Goal: Information Seeking & Learning: Learn about a topic

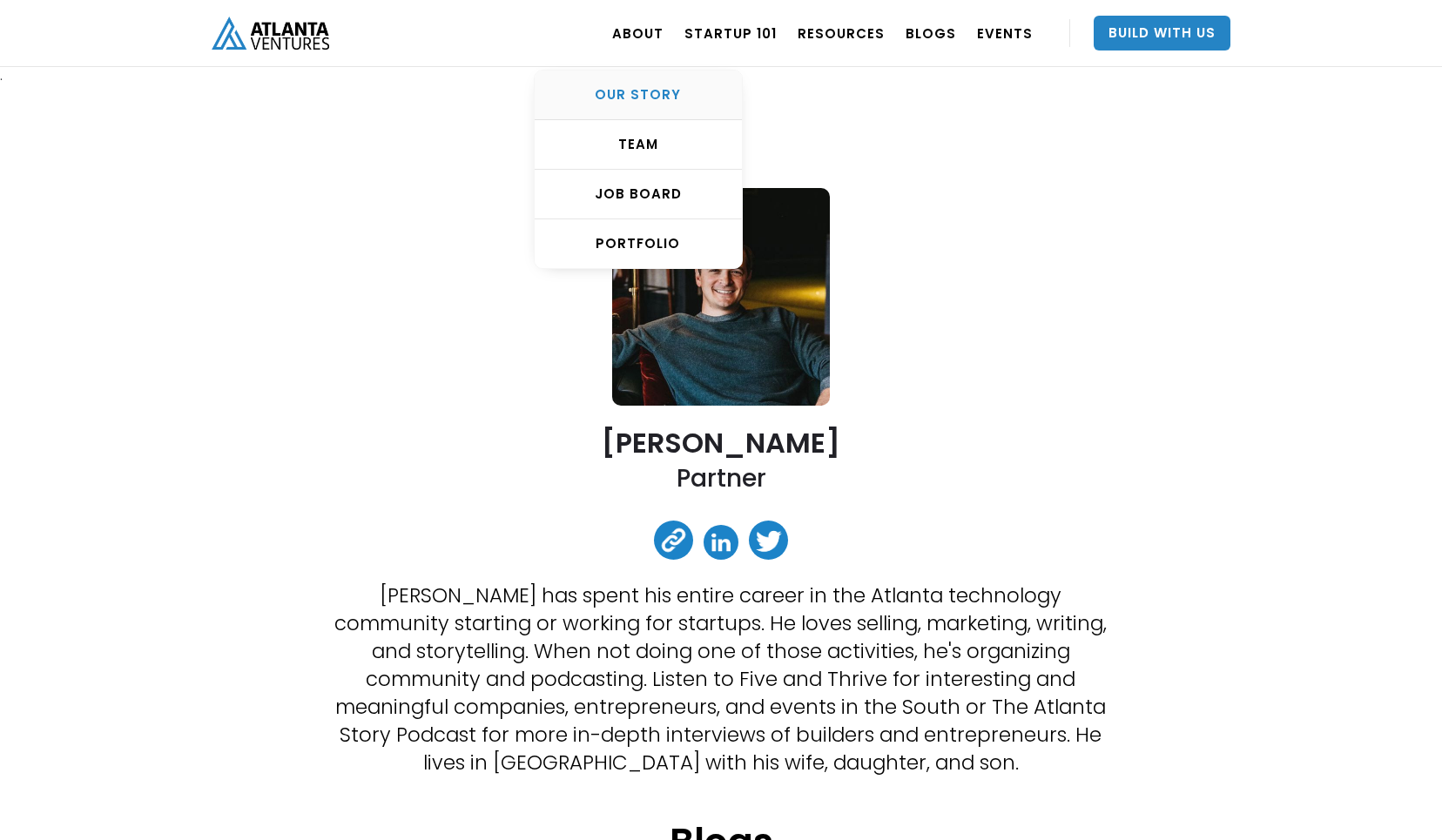
click at [650, 97] on div "OUR STORY" at bounding box center [637, 95] width 207 height 17
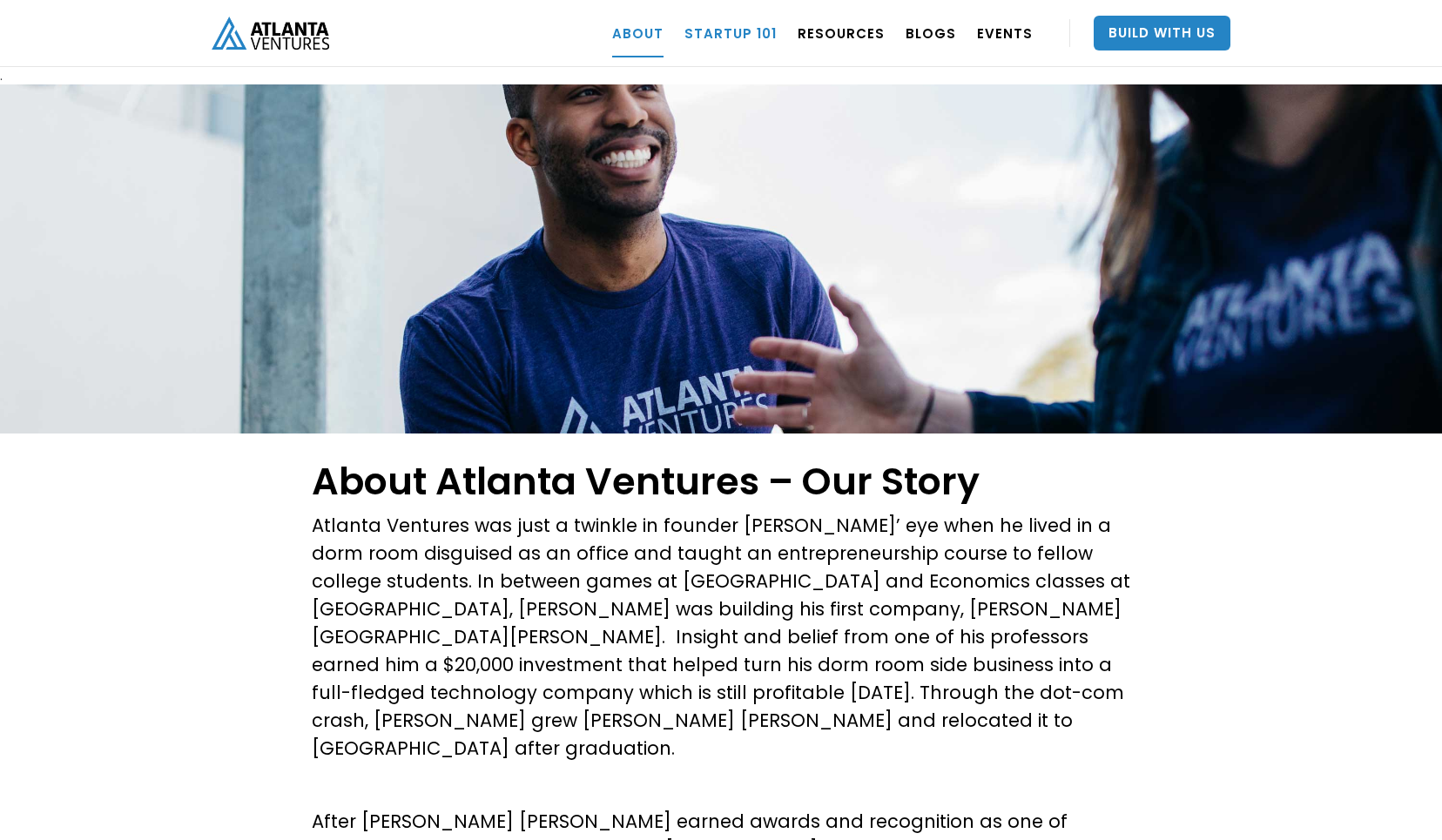
click at [746, 28] on link "Startup 101" at bounding box center [730, 32] width 93 height 49
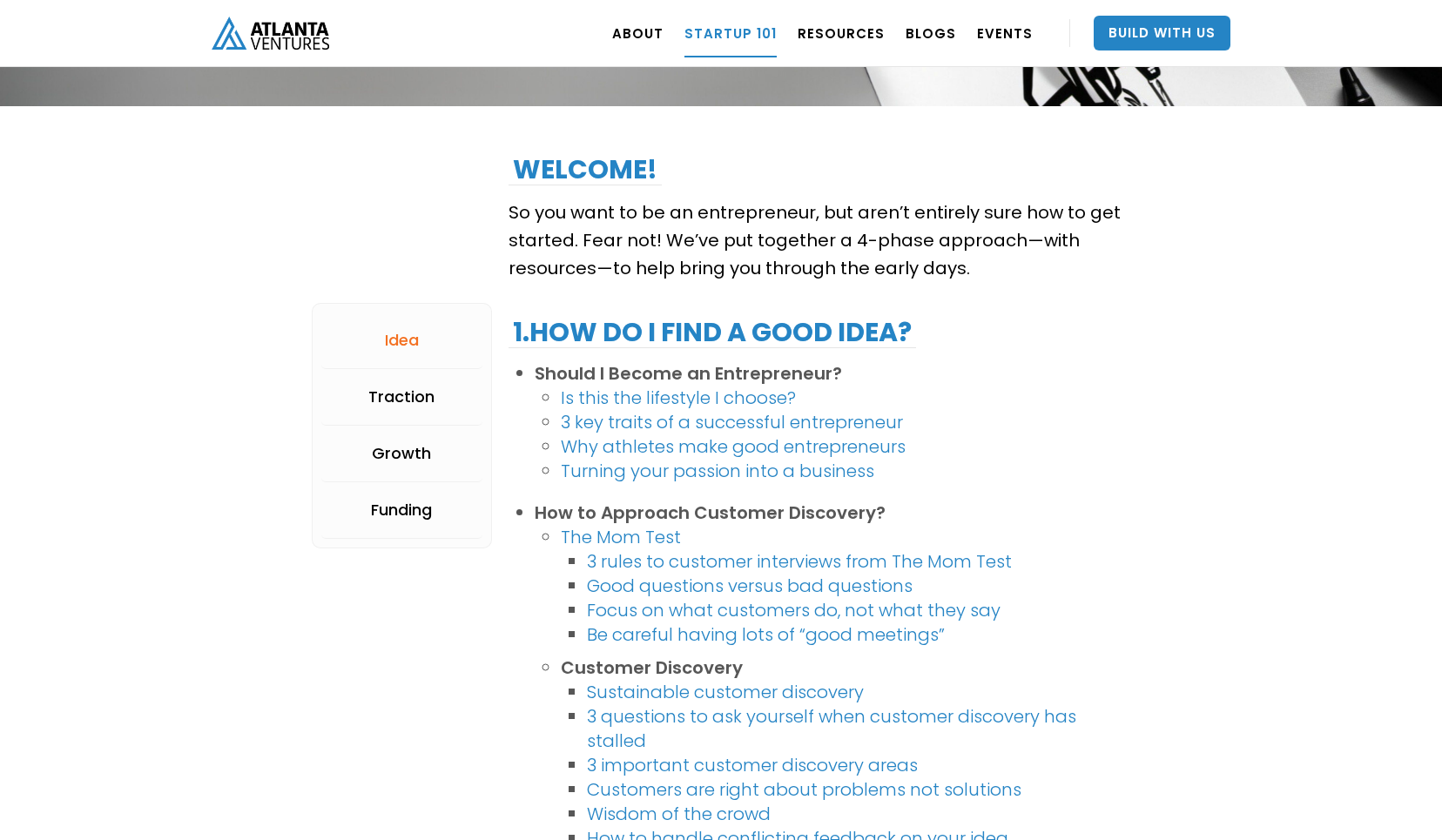
scroll to position [197, 0]
click at [872, 416] on link "3 key traits of a successful entrepreneur" at bounding box center [732, 421] width 342 height 25
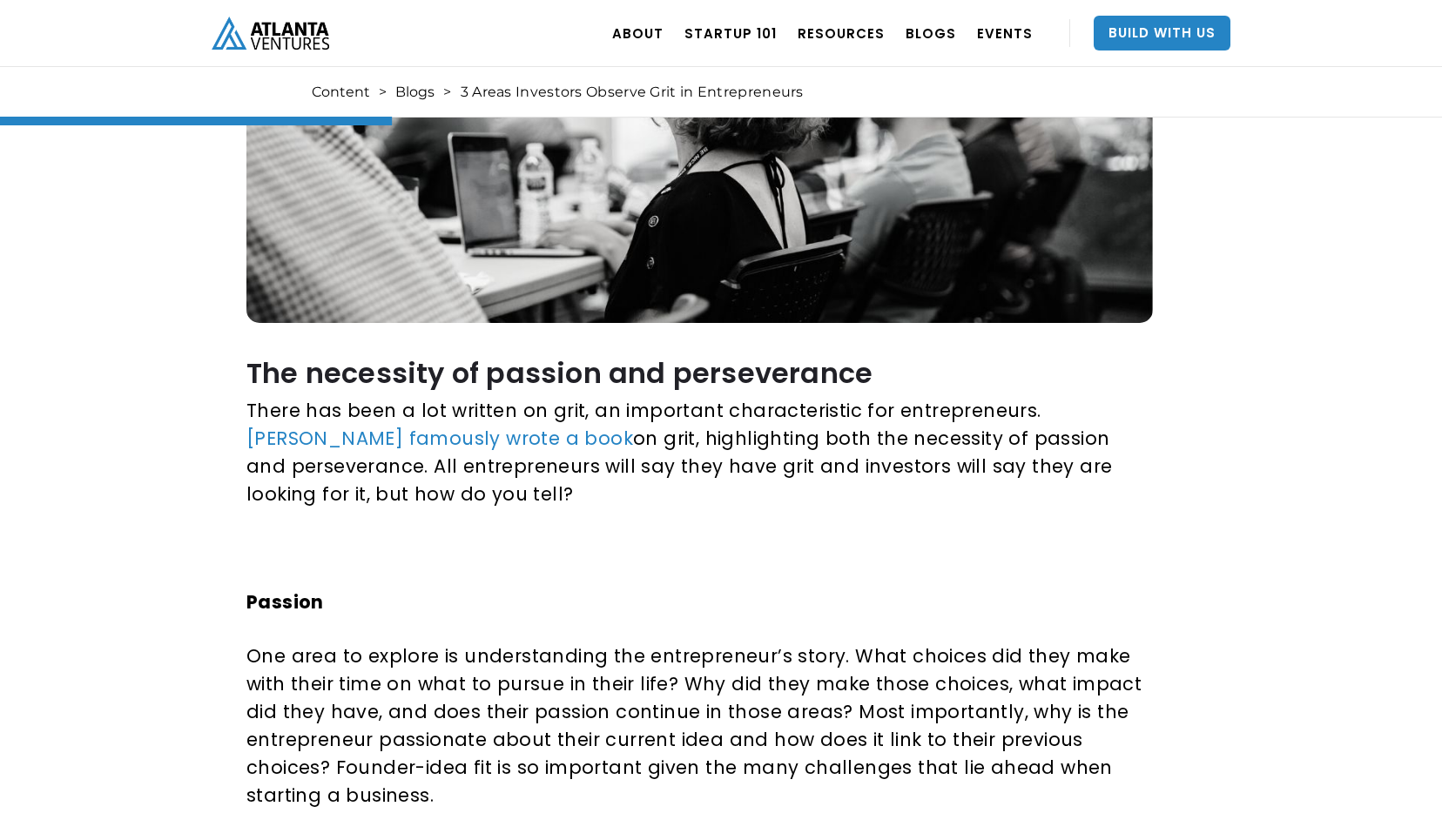
scroll to position [493, 0]
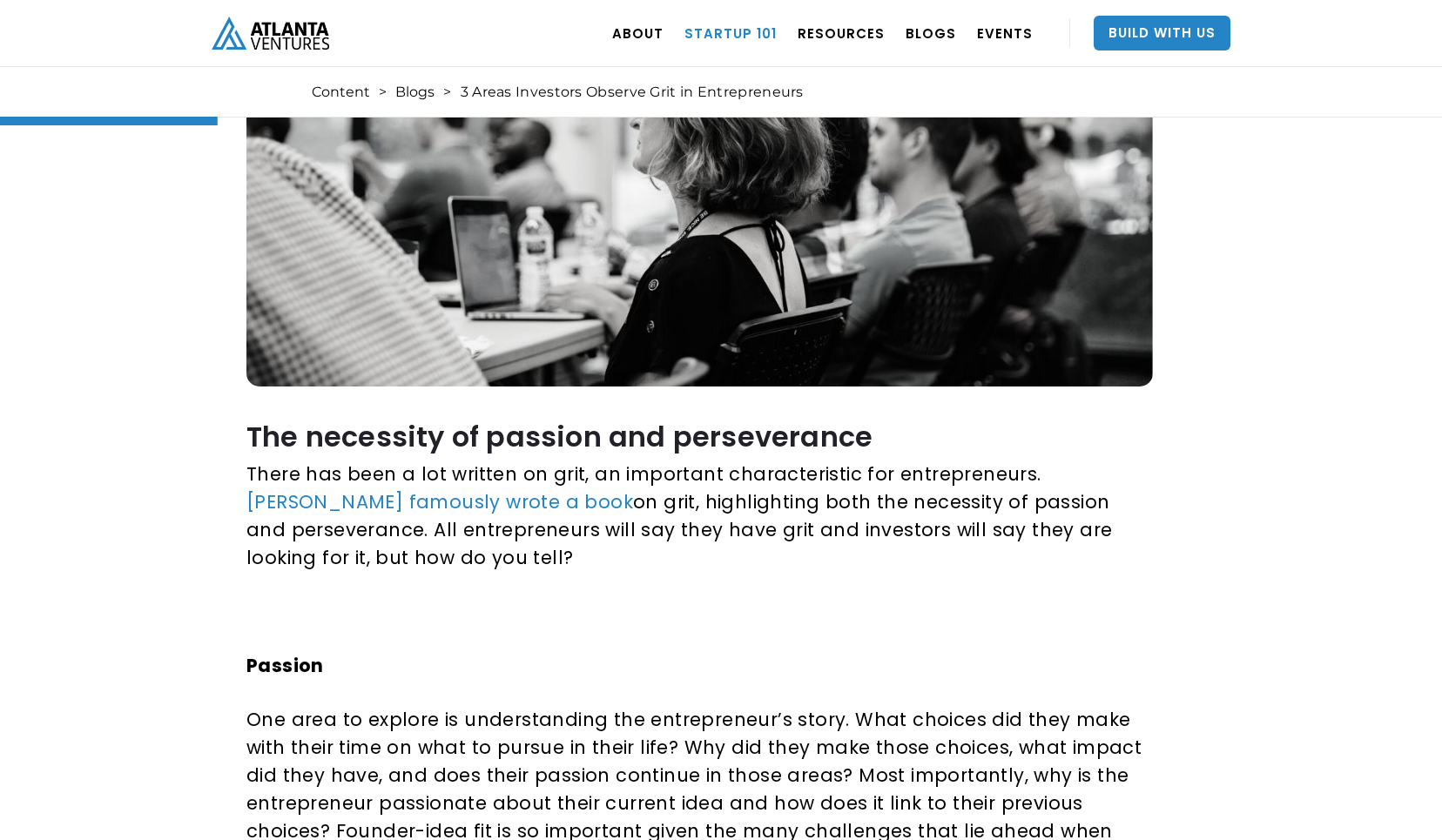
click at [746, 40] on link "Startup 101" at bounding box center [730, 32] width 93 height 49
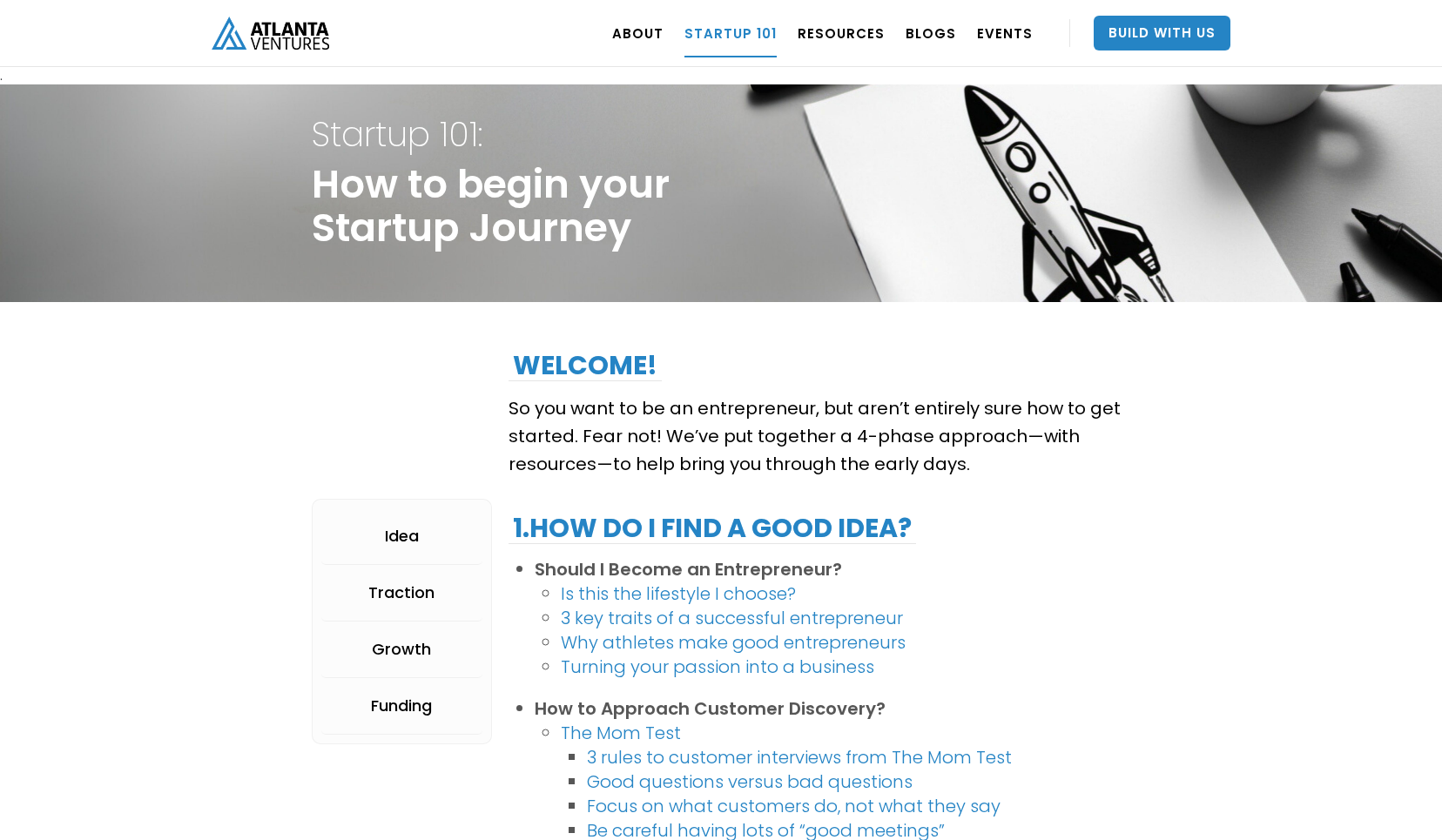
scroll to position [78, 0]
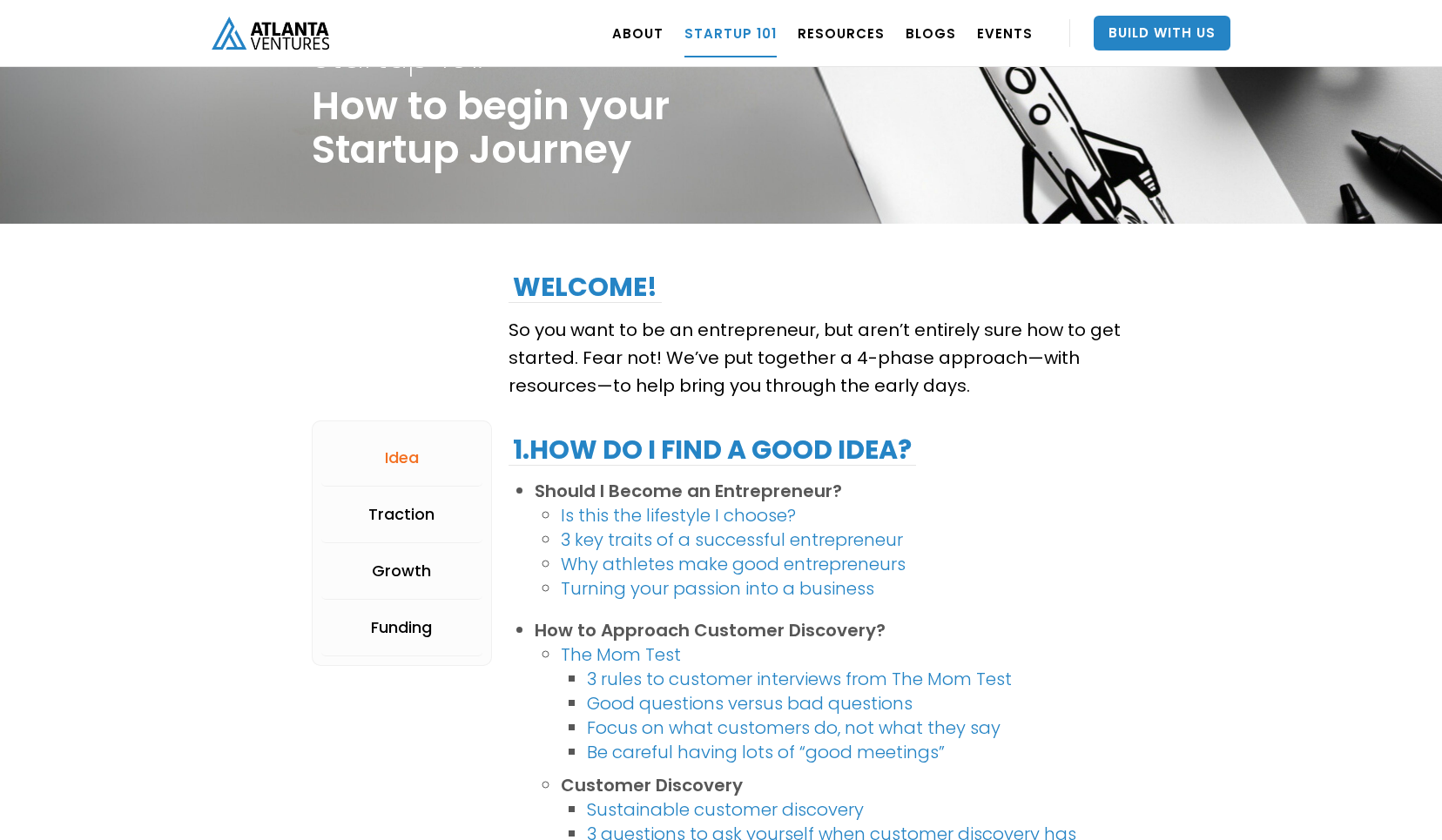
click at [648, 560] on link "Why athletes make good entrepreneurs" at bounding box center [733, 565] width 345 height 25
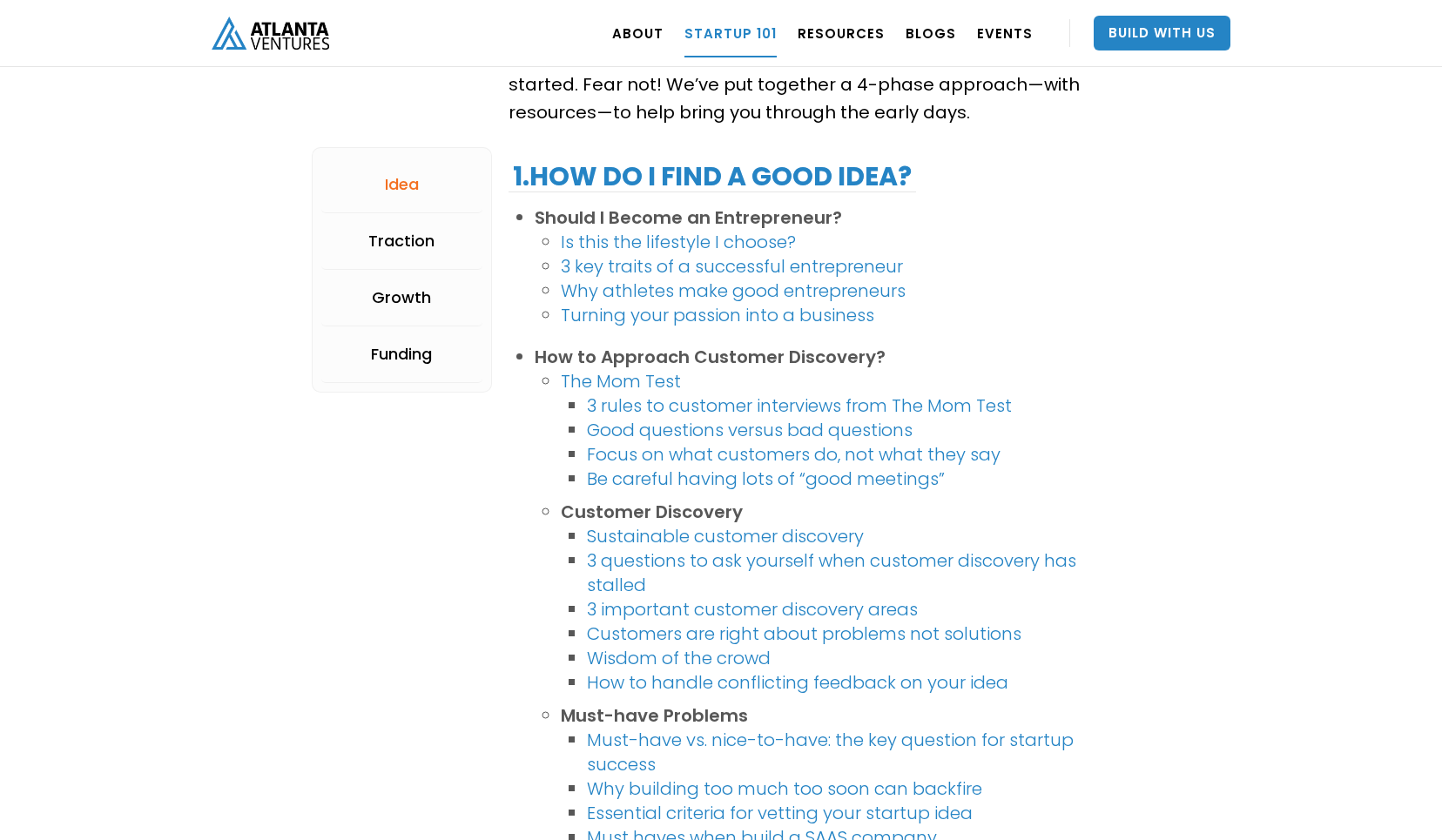
scroll to position [354, 0]
click at [787, 533] on link "Sustainable customer discovery" at bounding box center [725, 535] width 277 height 25
click at [812, 402] on link "3 rules to customer interviews from The Mom Test" at bounding box center [799, 404] width 425 height 25
click at [746, 426] on link "Good questions versus bad questions" at bounding box center [749, 428] width 326 height 25
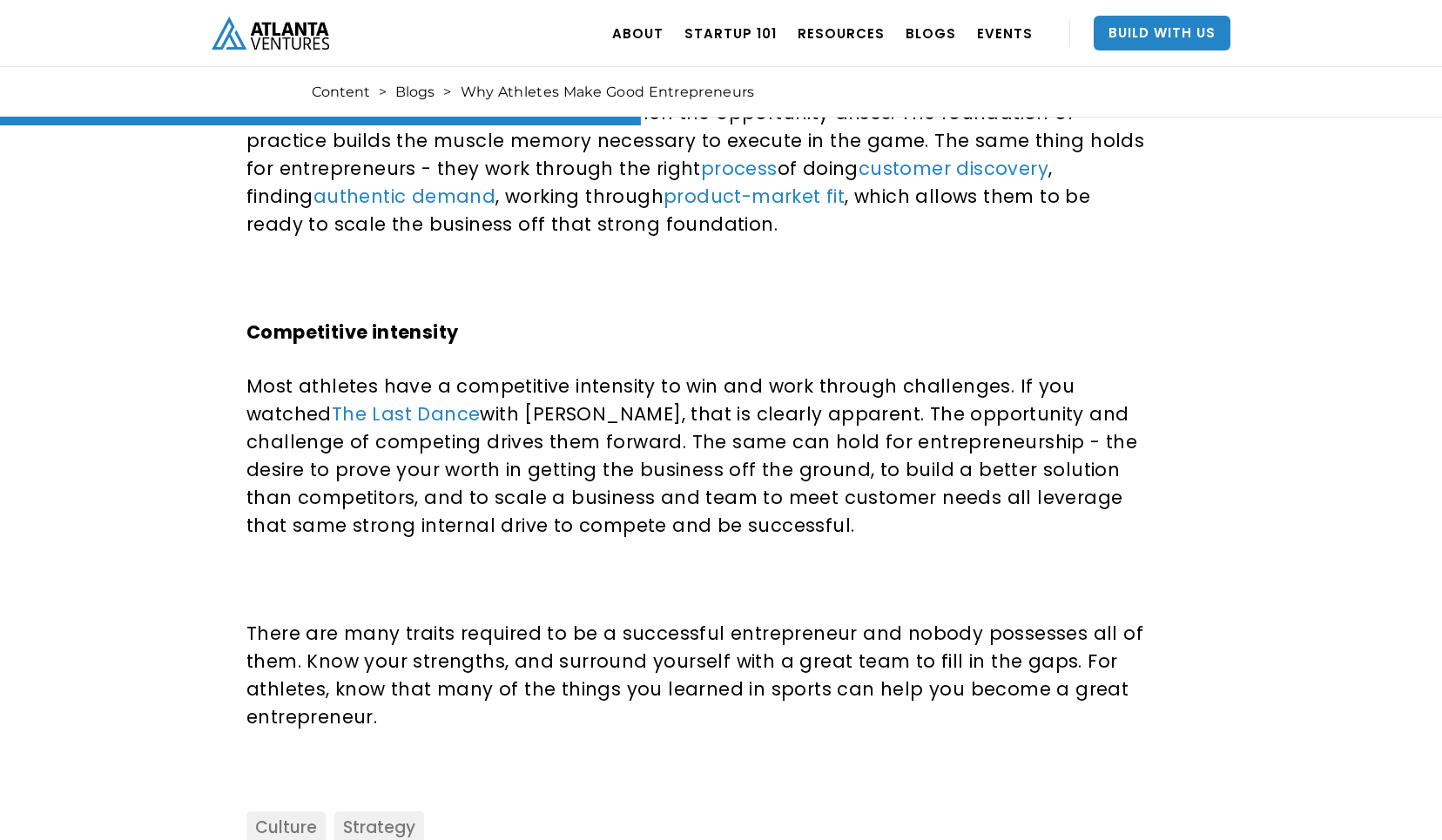
scroll to position [1501, 0]
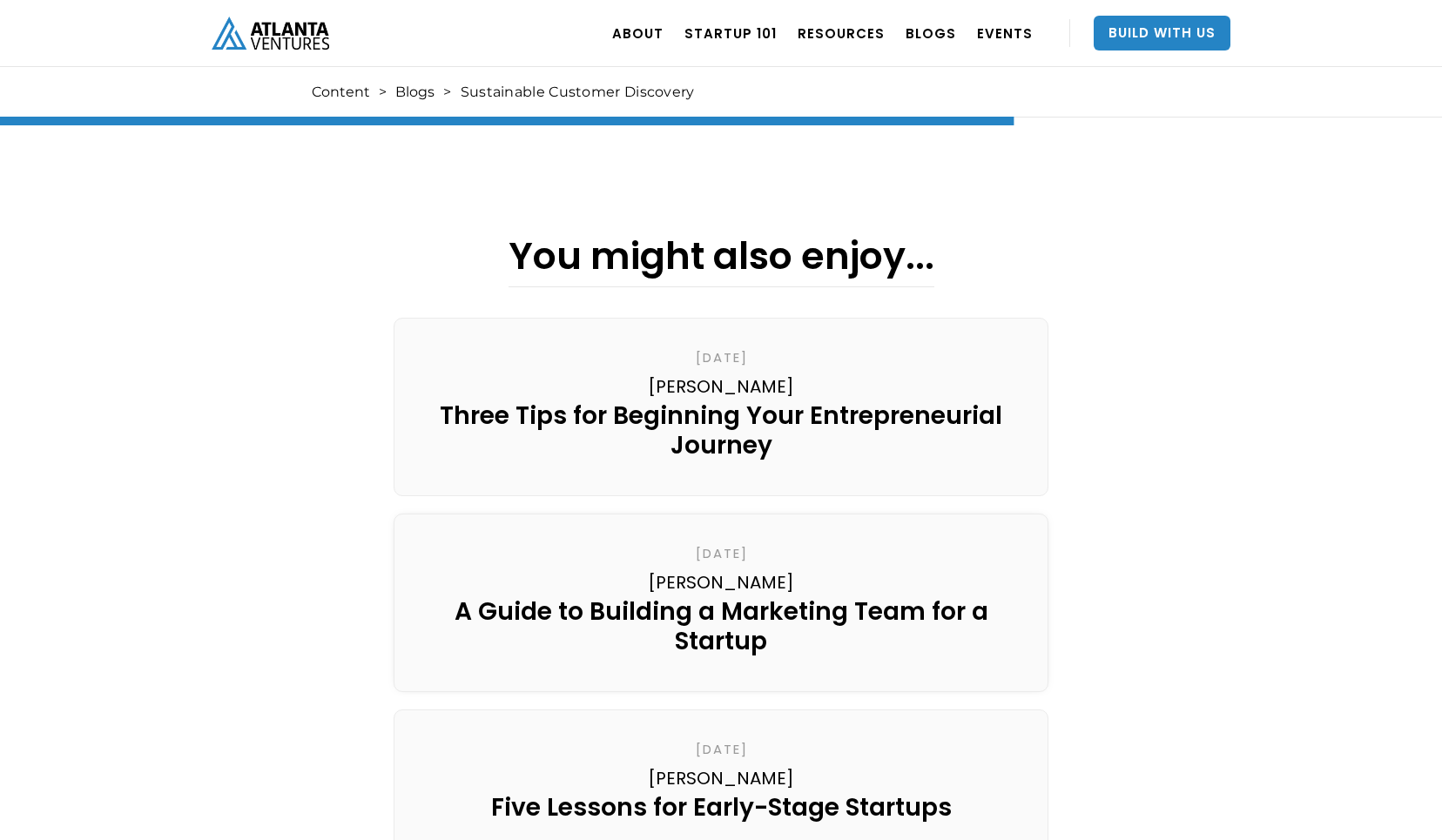
scroll to position [2260, 0]
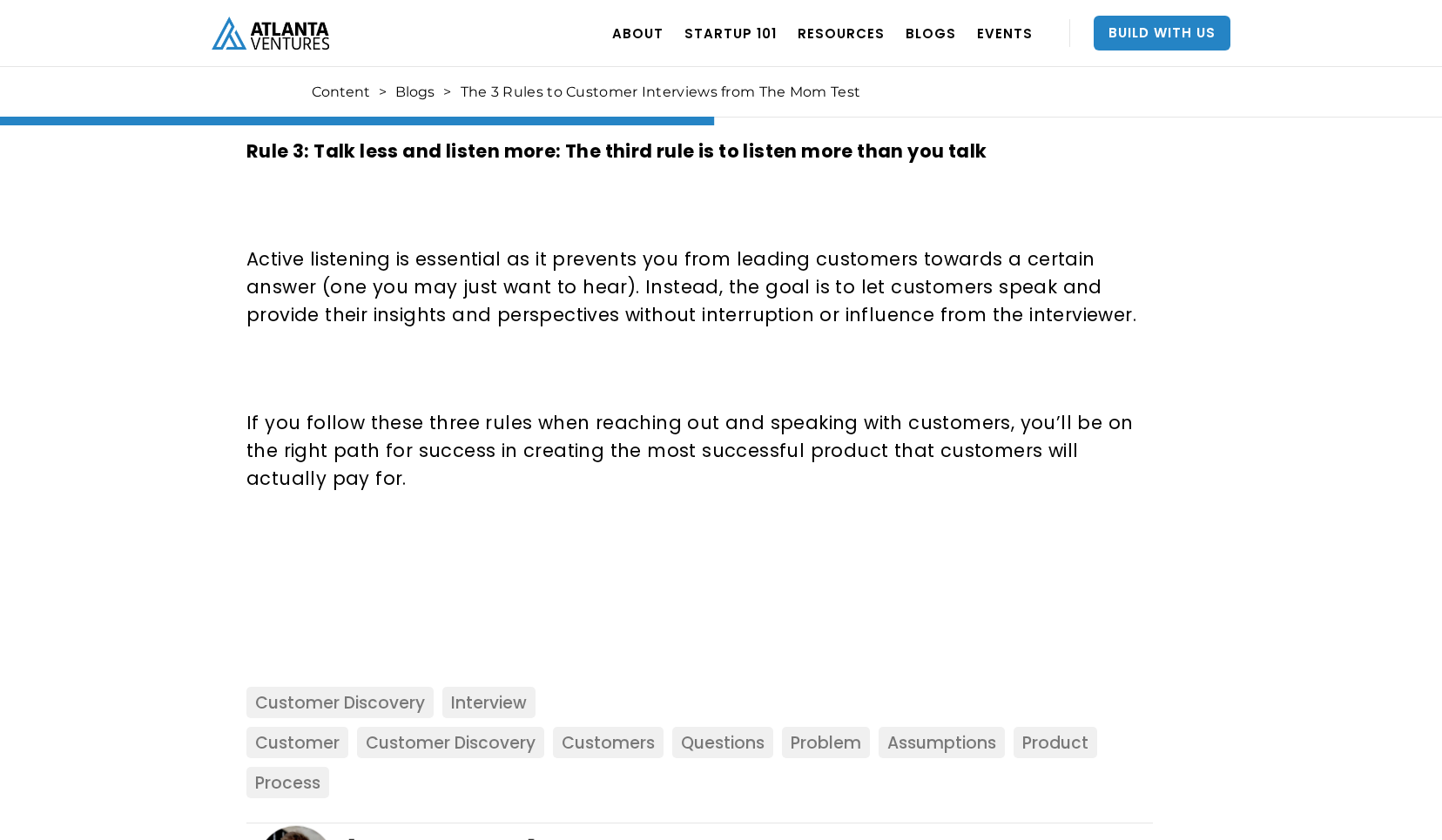
scroll to position [1763, 0]
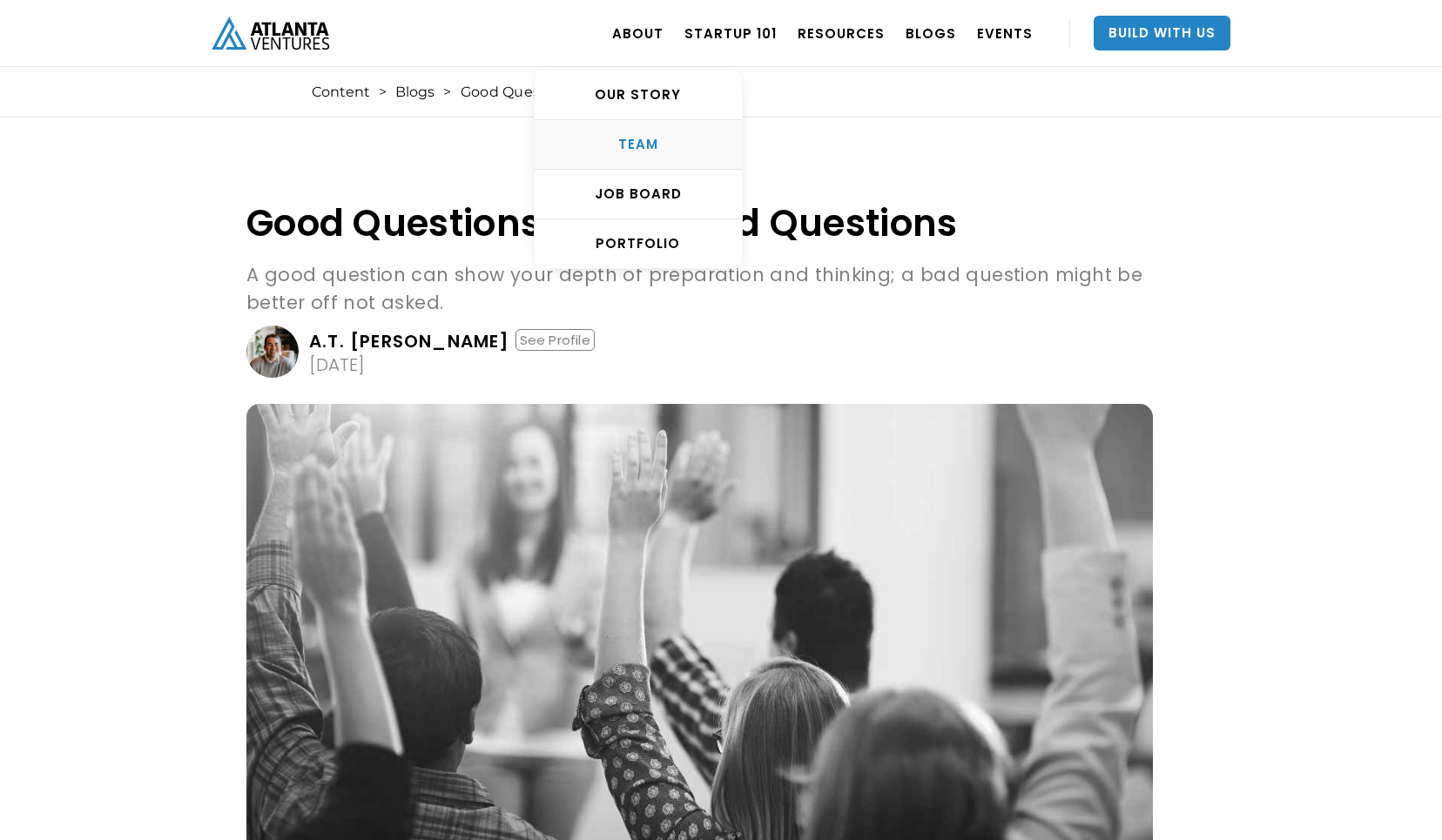
click at [648, 143] on div "TEAM" at bounding box center [637, 144] width 207 height 17
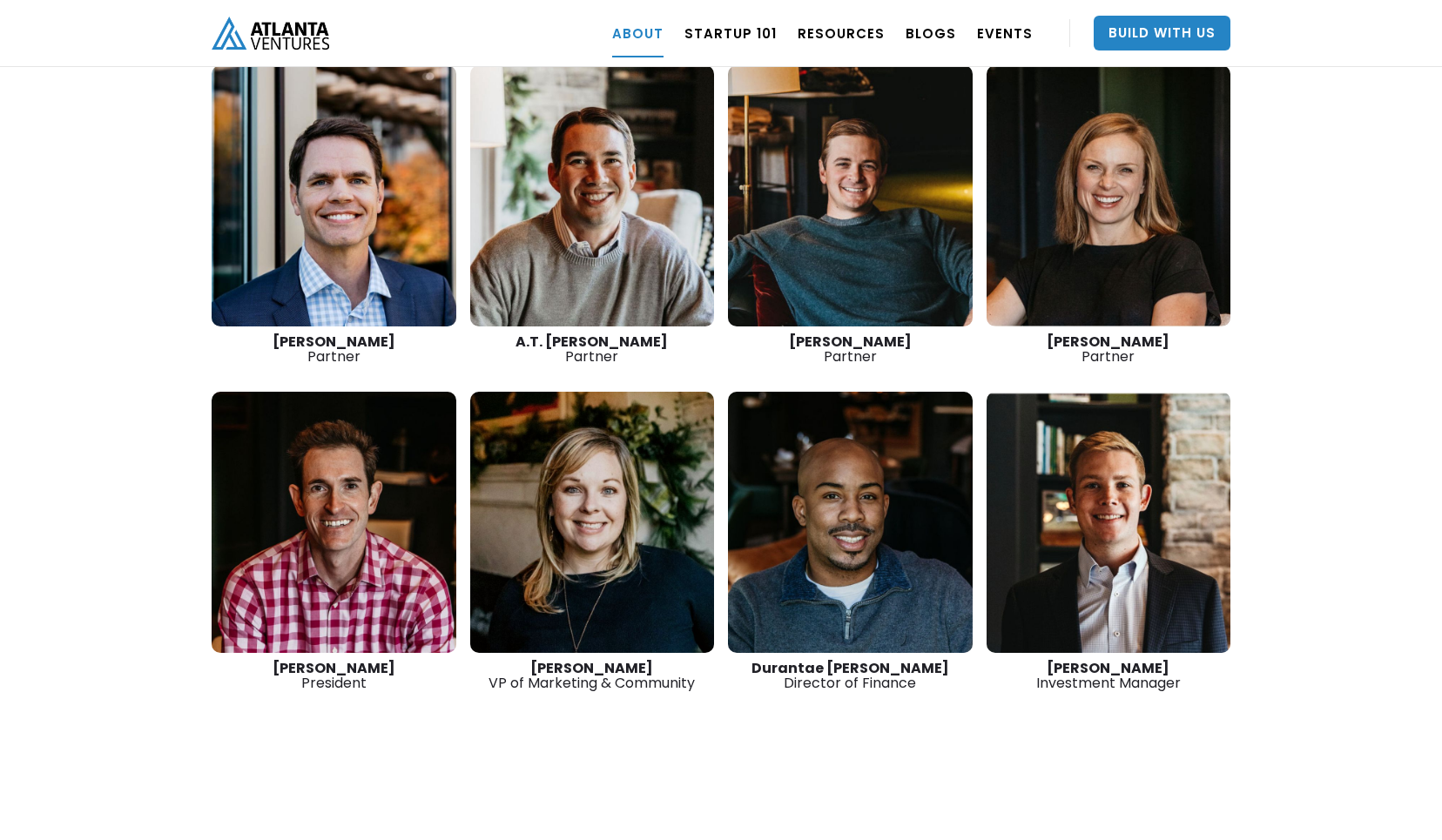
scroll to position [2552, 0]
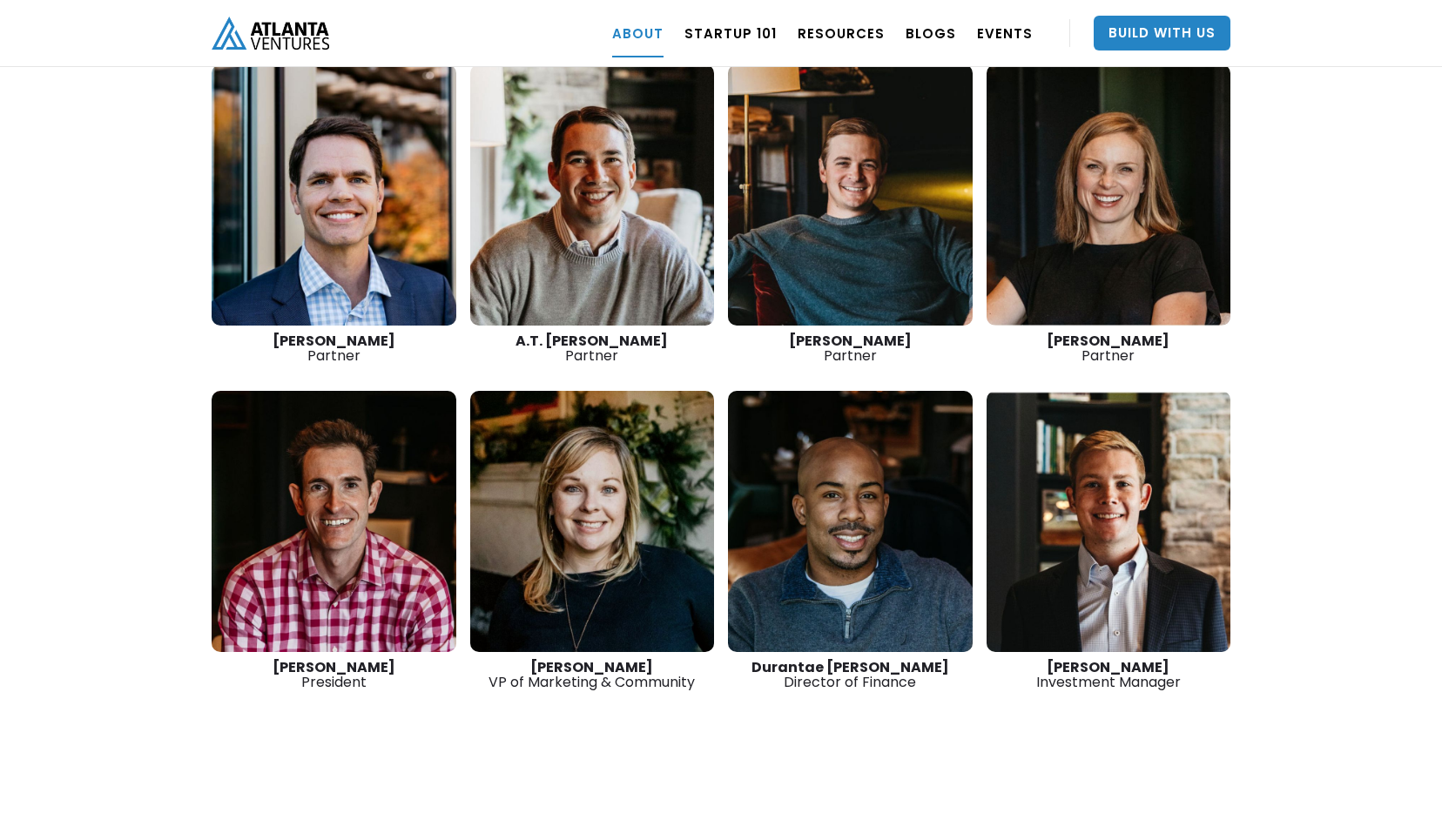
click at [1148, 220] on link at bounding box center [1108, 194] width 245 height 261
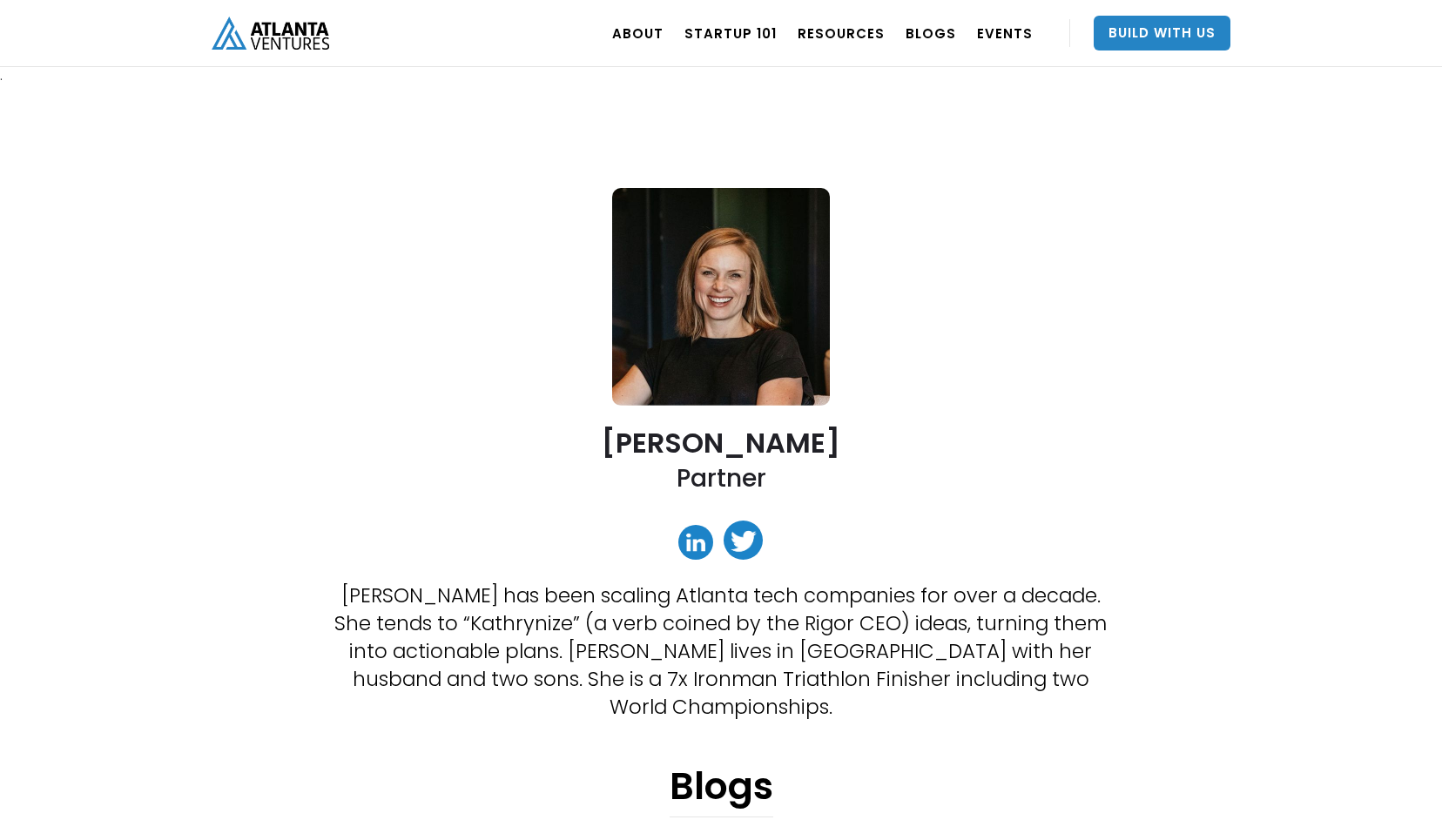
click at [691, 544] on link at bounding box center [696, 542] width 34 height 34
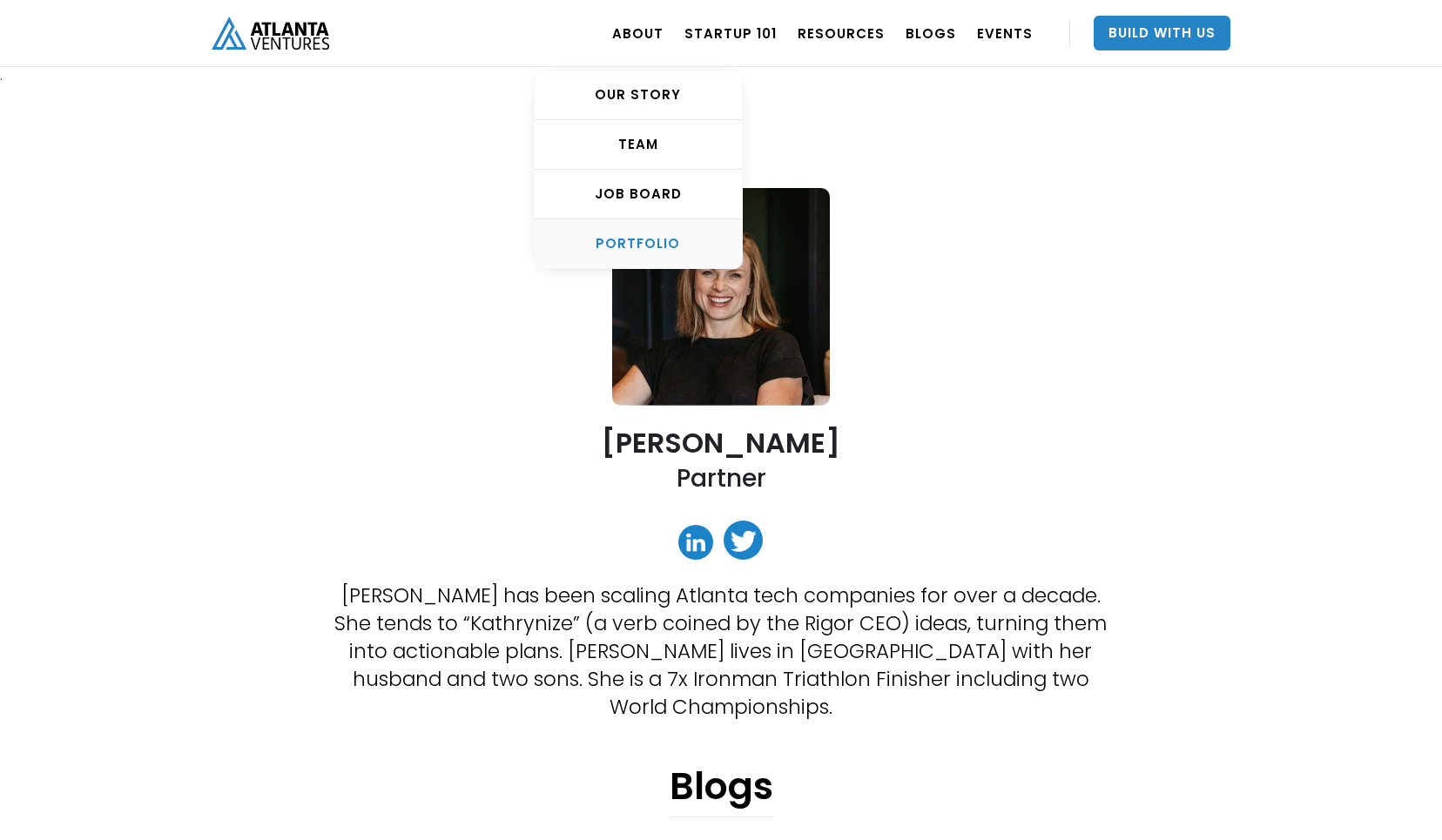
click at [657, 240] on div "PORTFOLIO" at bounding box center [637, 244] width 207 height 17
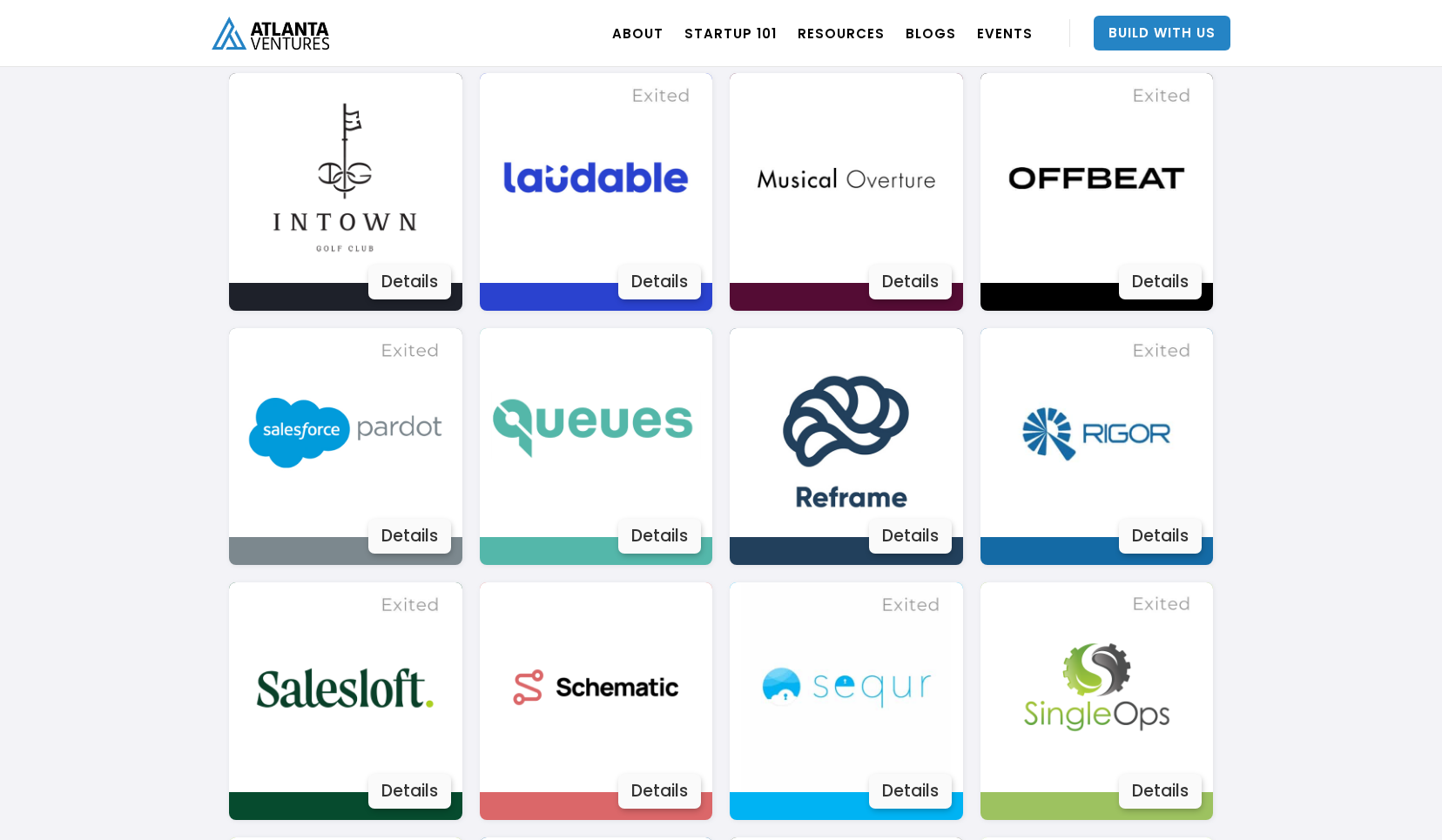
scroll to position [2529, 0]
click at [1155, 542] on div "Details" at bounding box center [1160, 536] width 83 height 34
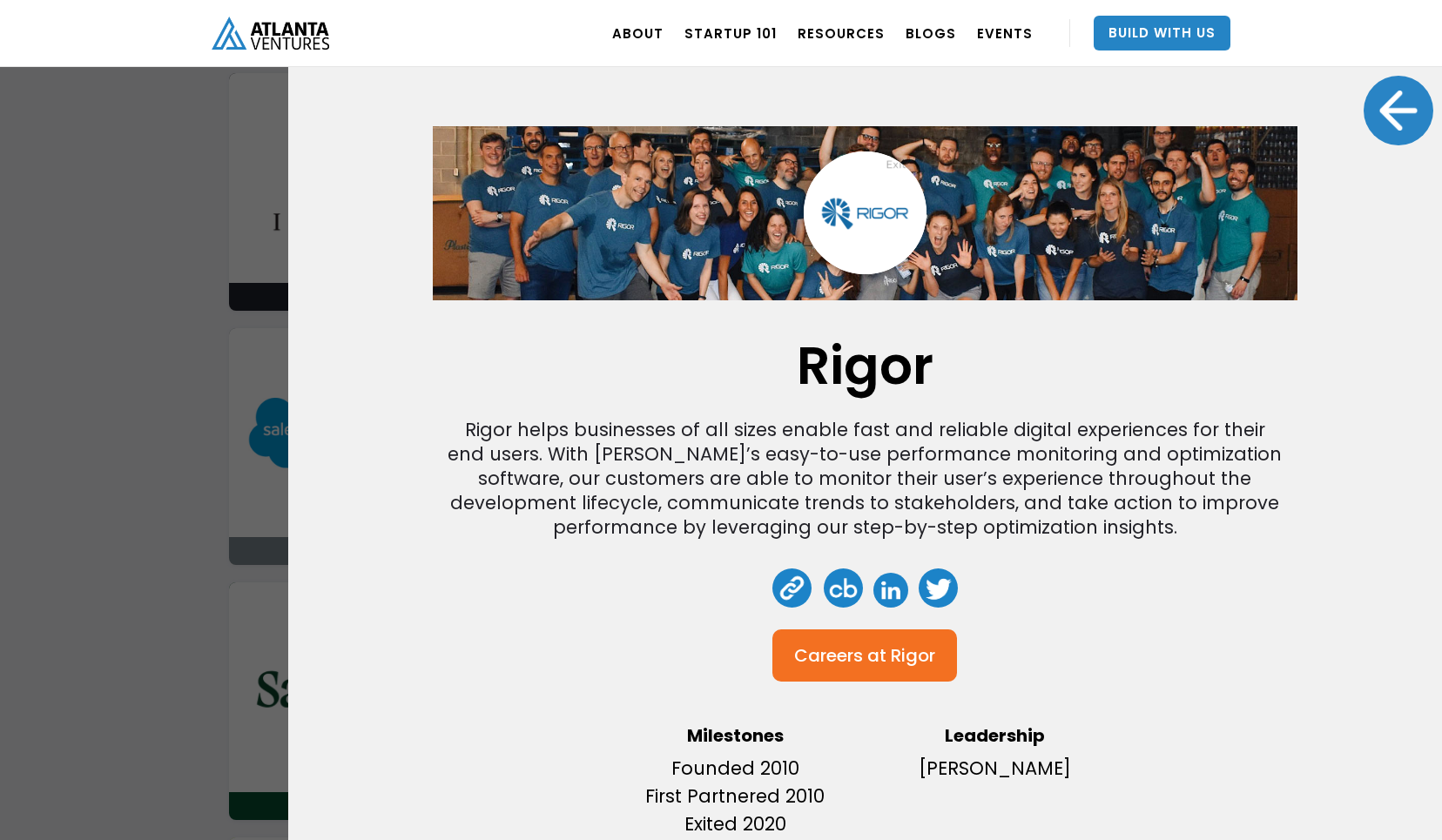
click at [161, 419] on div "Rigor Rigor helps businesses of all sizes enable fast and reliable digital expe…" at bounding box center [721, 420] width 1442 height 840
click at [1404, 99] on div at bounding box center [1398, 110] width 70 height 70
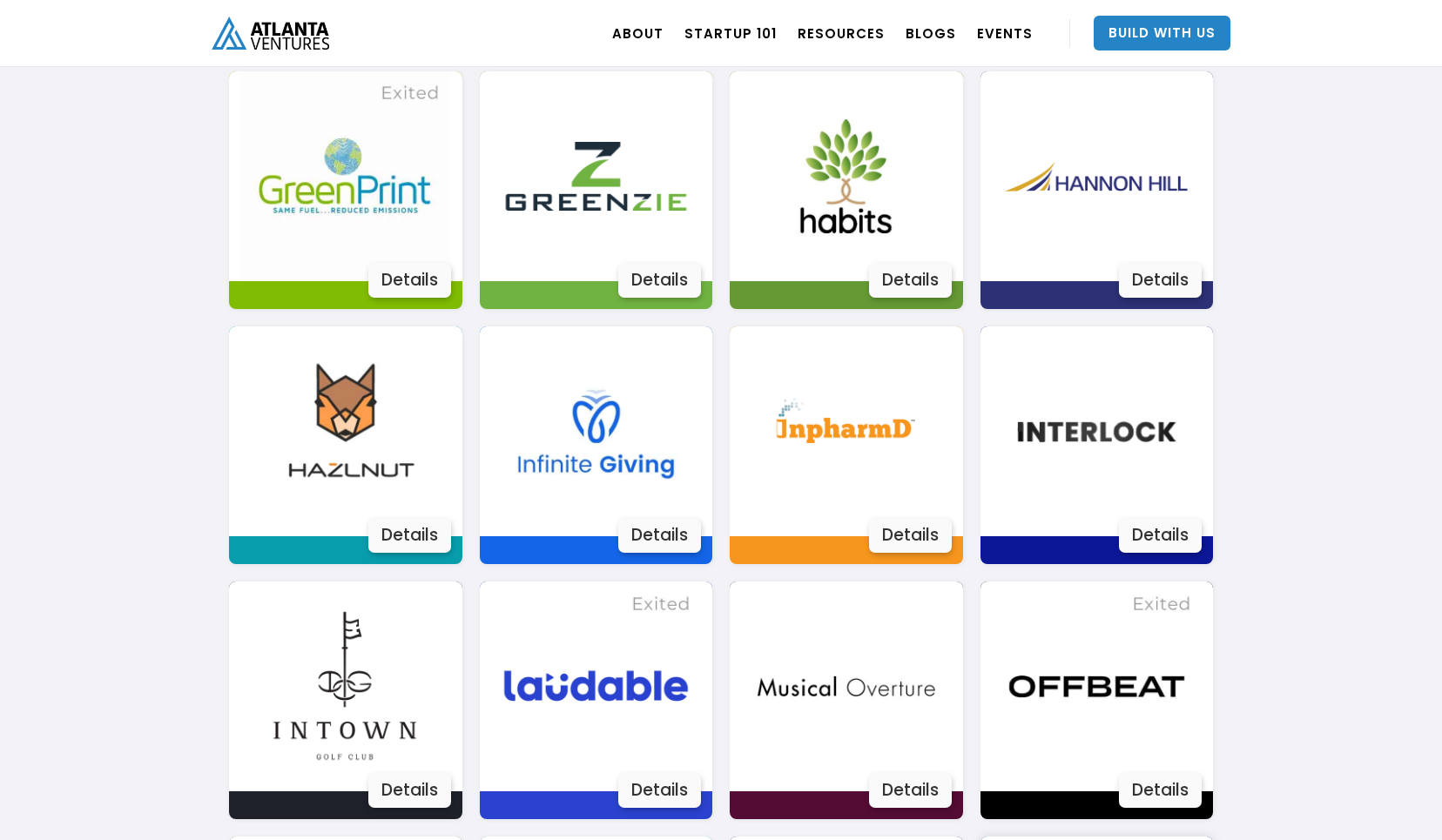
scroll to position [2014, 0]
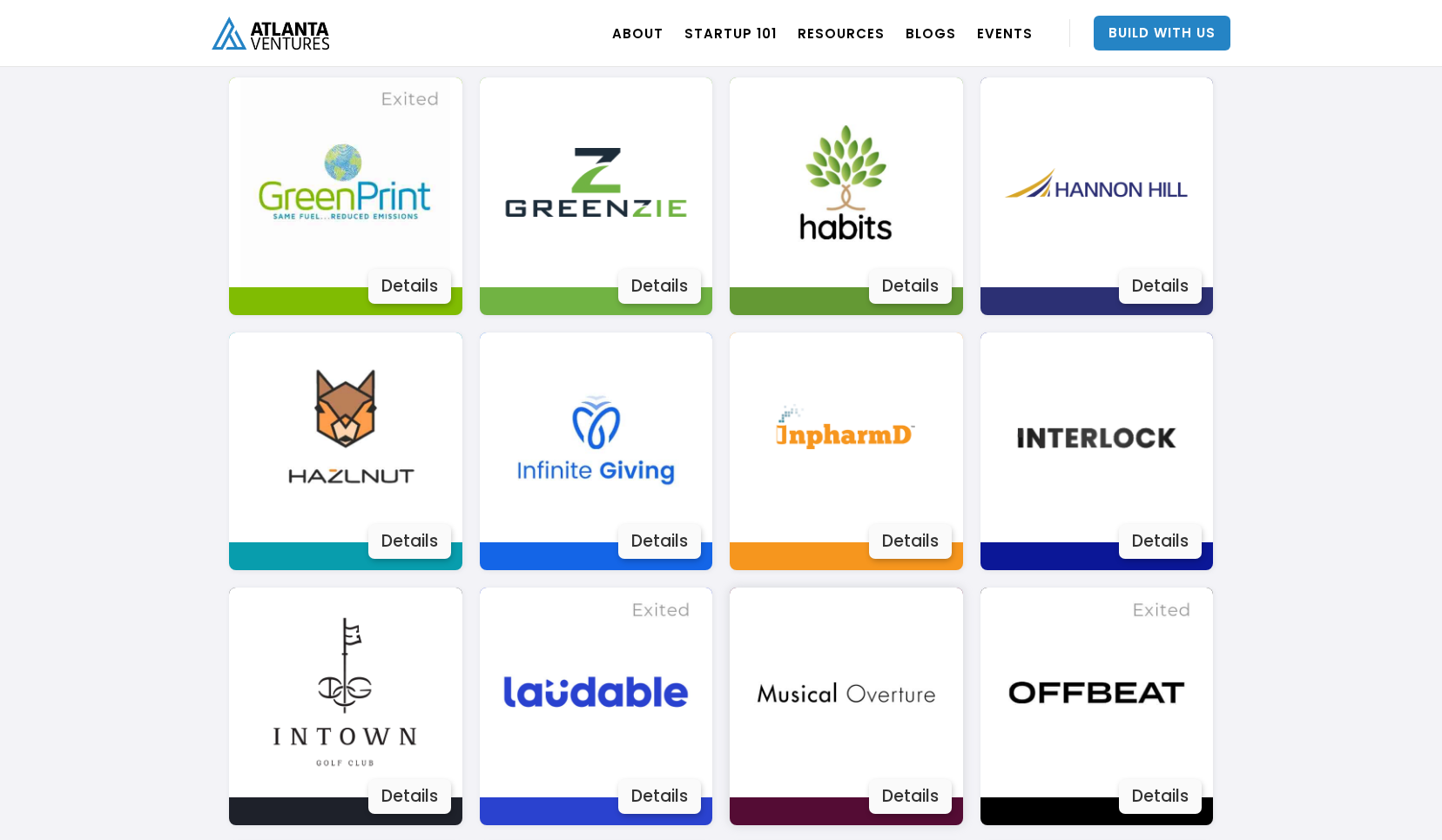
click at [896, 790] on div "Details" at bounding box center [910, 796] width 83 height 34
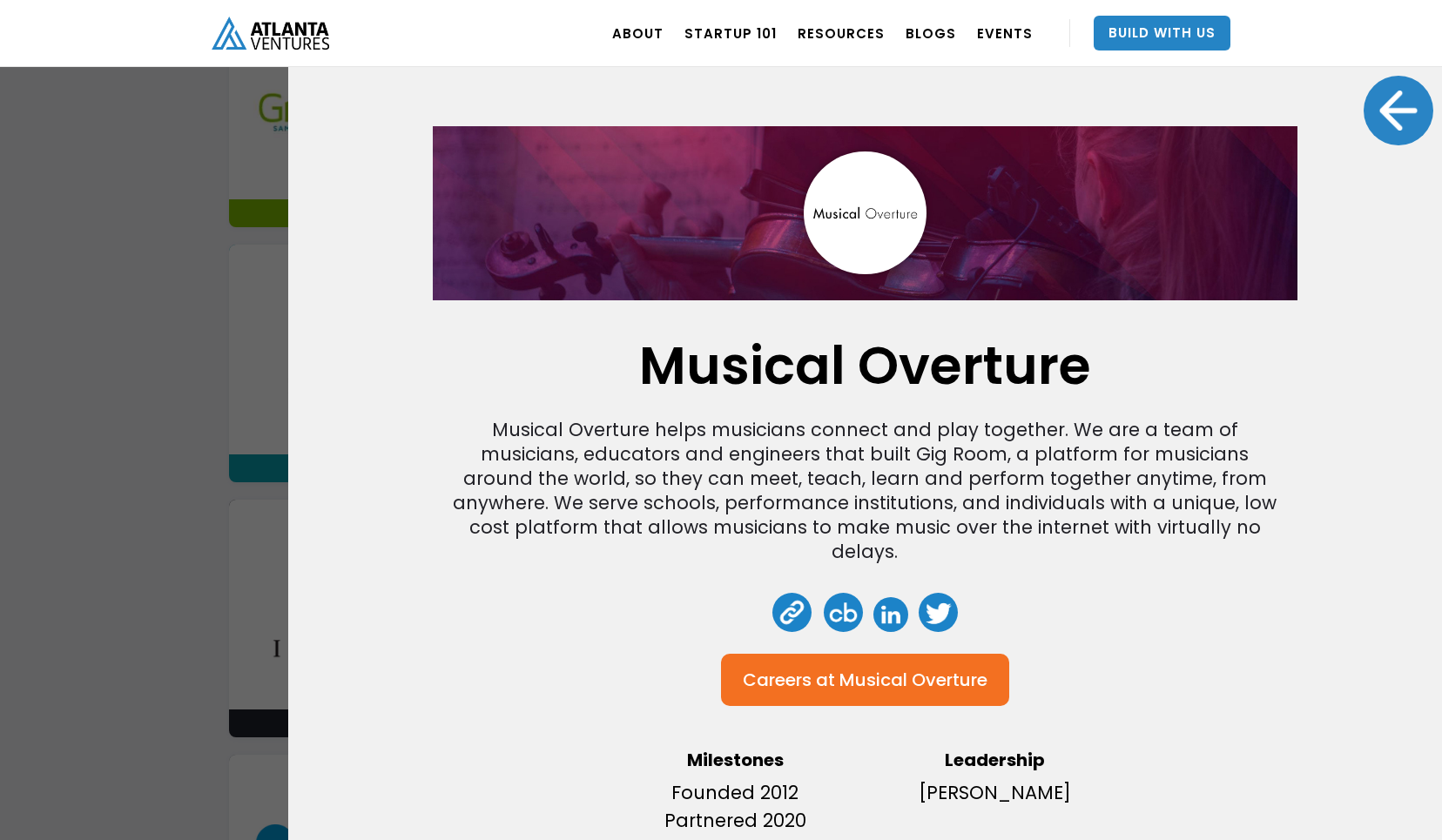
scroll to position [2102, 0]
click at [1402, 117] on div at bounding box center [1398, 110] width 70 height 70
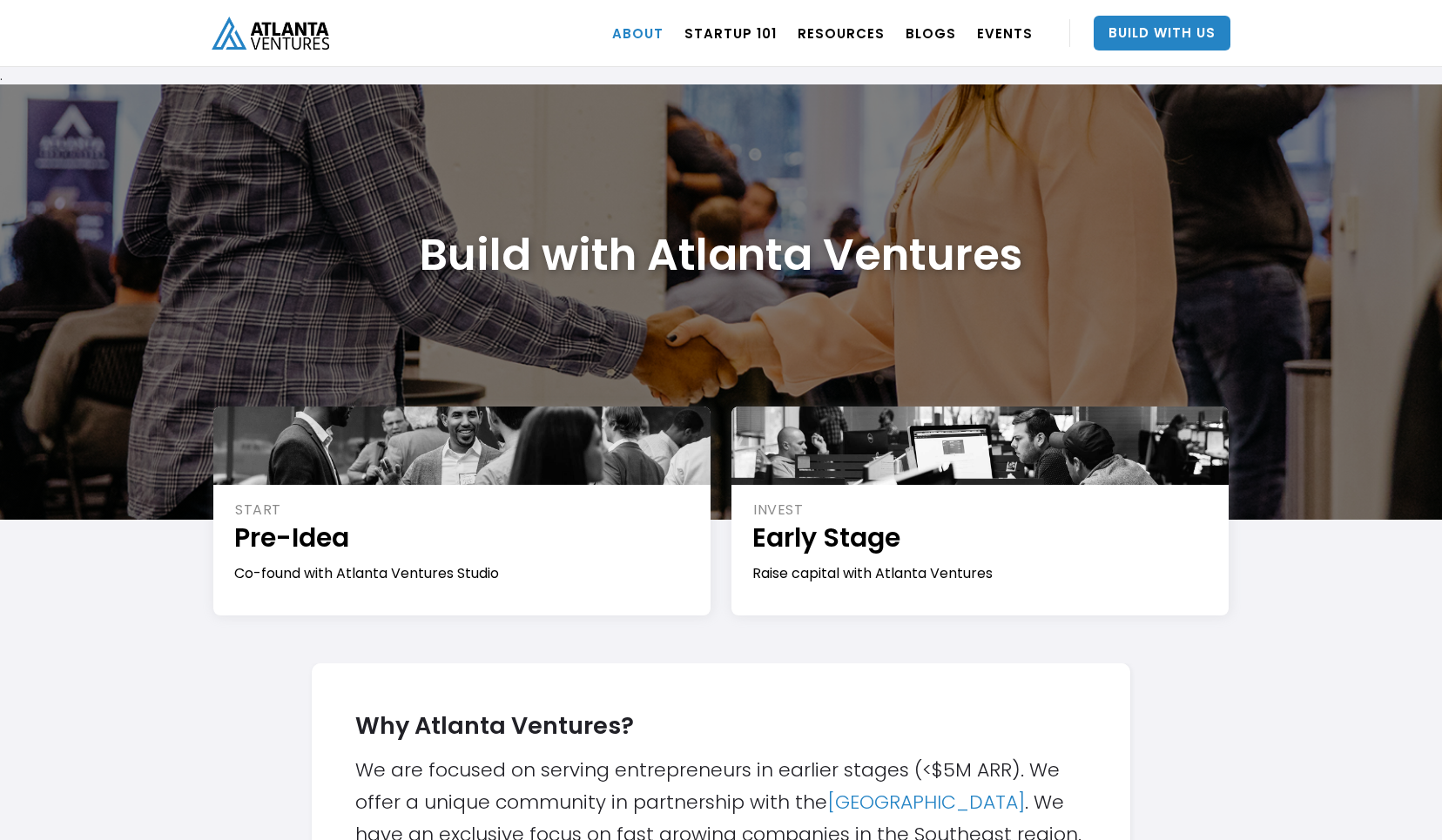
scroll to position [0, 0]
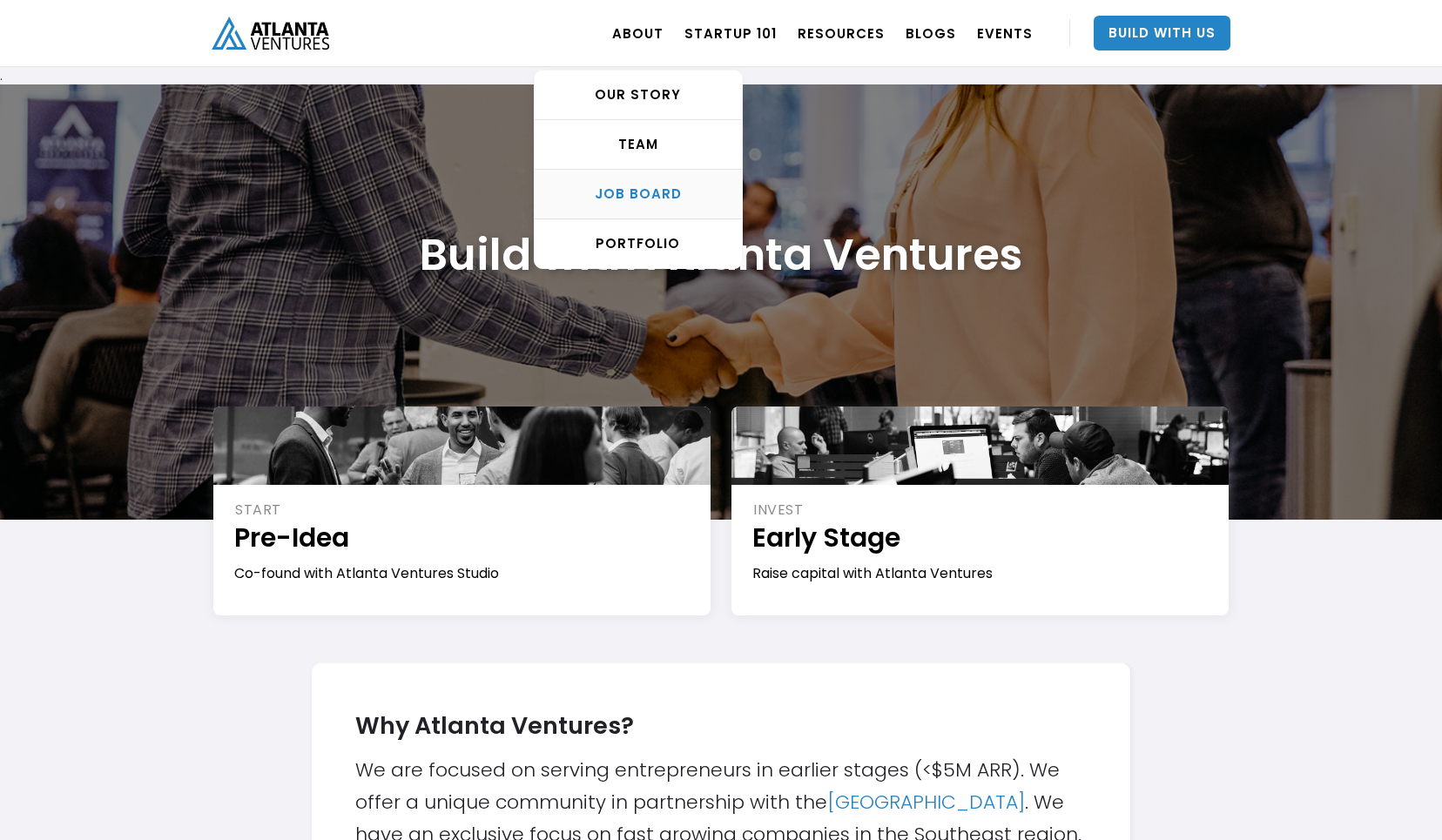
click at [650, 193] on div "Job Board" at bounding box center [637, 194] width 207 height 17
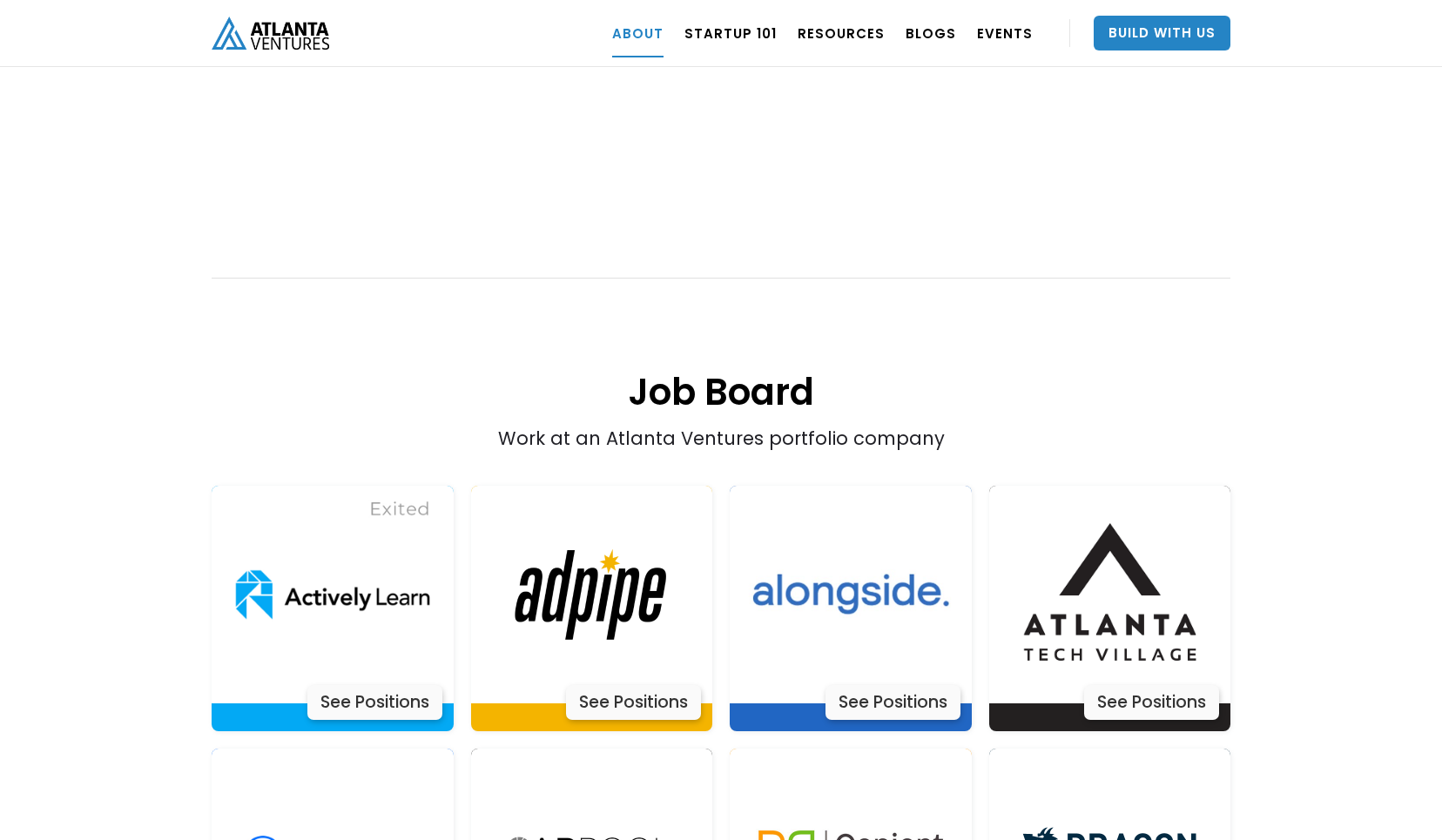
scroll to position [3224, 0]
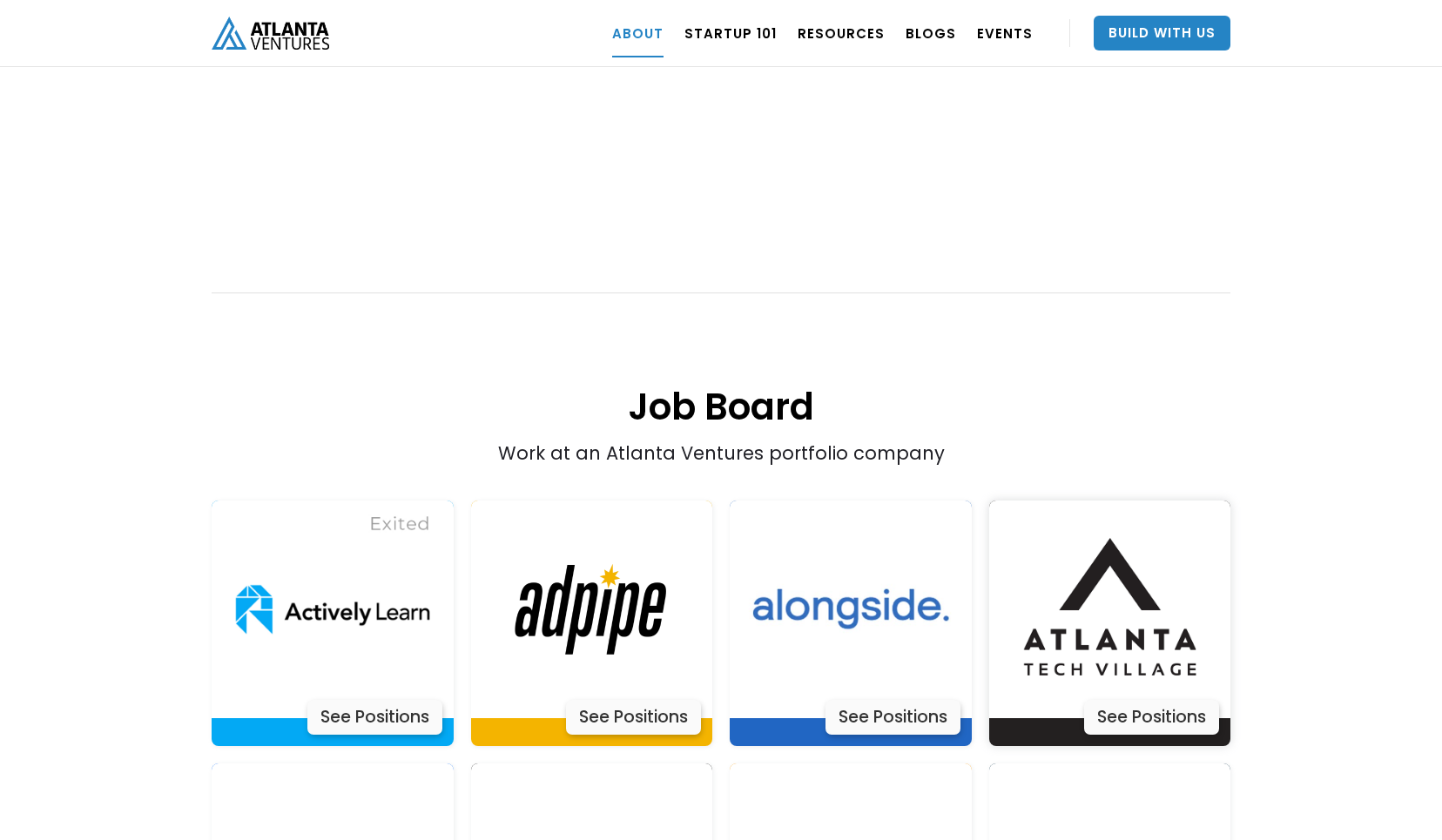
click at [1164, 700] on div "See Positions" at bounding box center [1151, 717] width 135 height 34
click at [847, 298] on div "HEALTHCARE" at bounding box center [841, 293] width 207 height 17
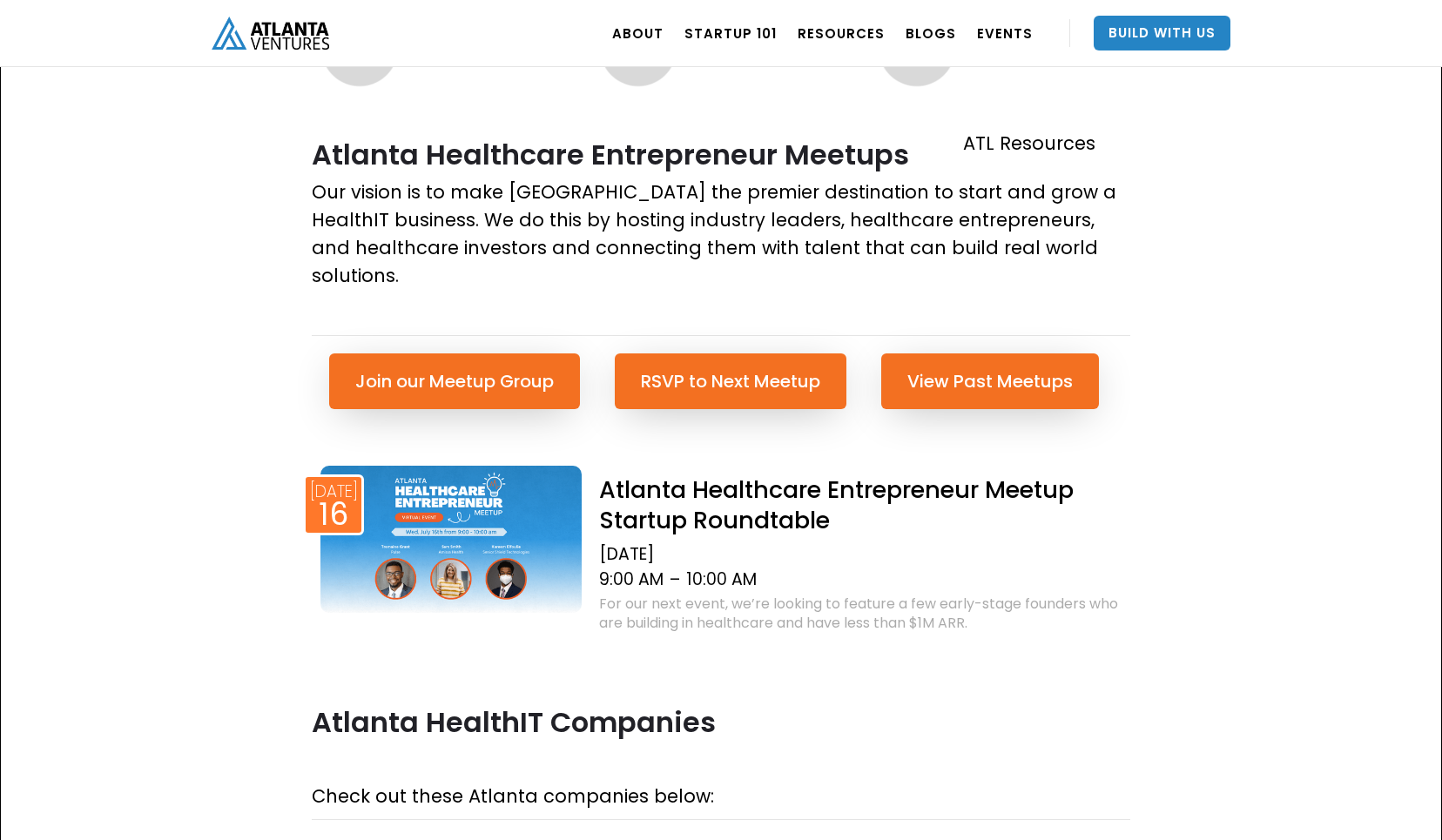
scroll to position [565, 0]
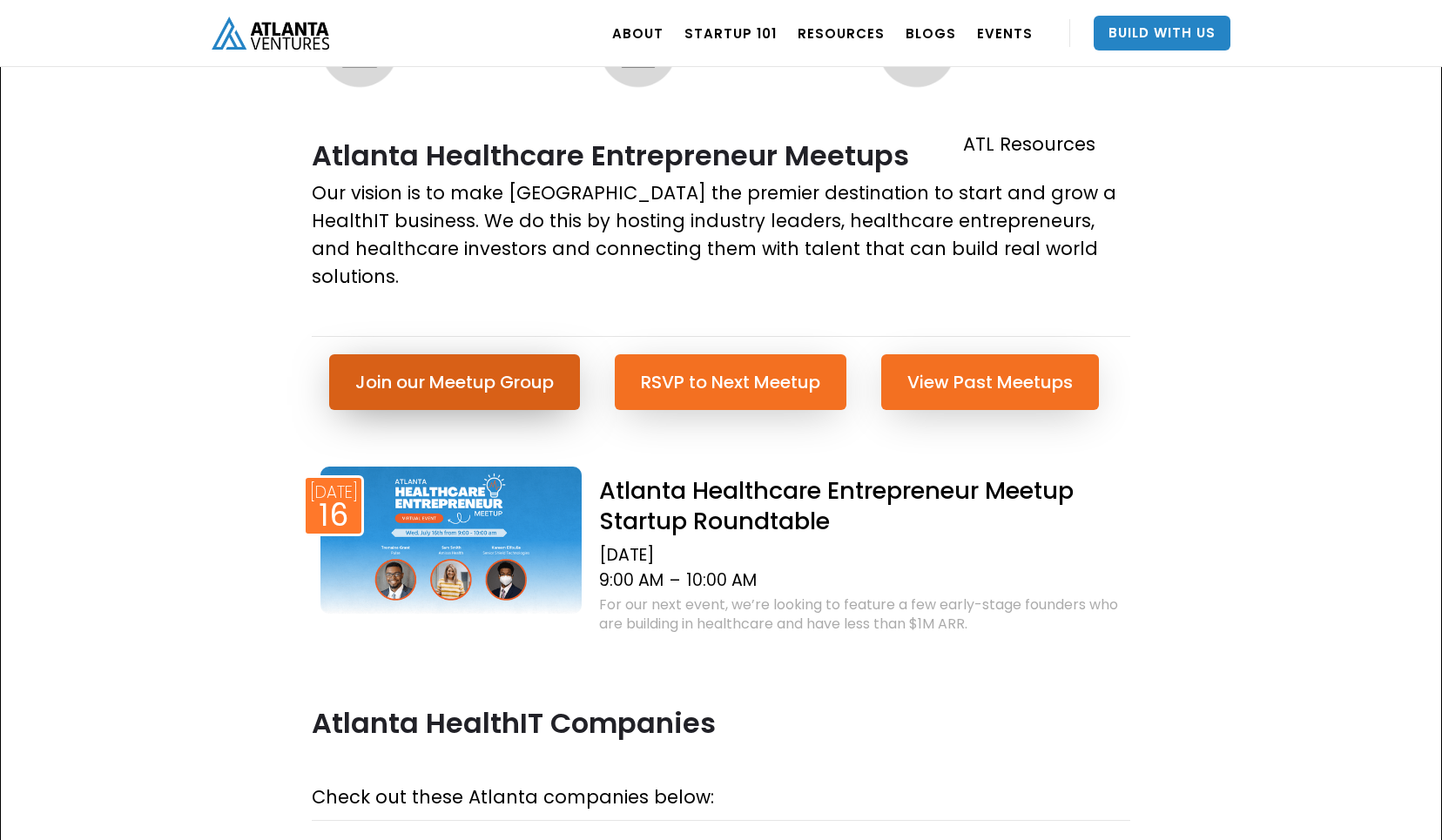
click at [450, 355] on link "Join our Meetup Group" at bounding box center [454, 382] width 250 height 55
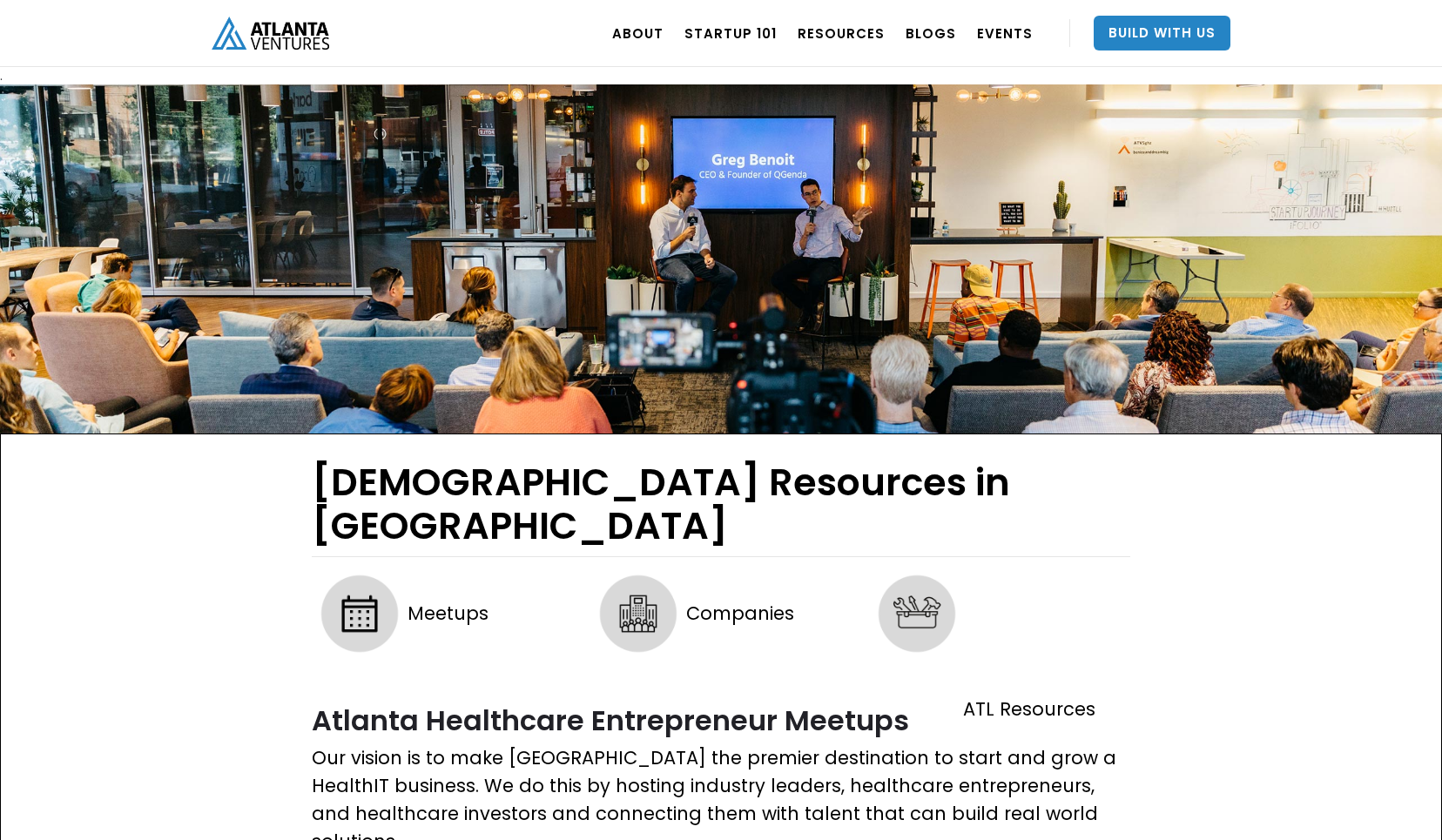
scroll to position [0, 0]
